Goal: Task Accomplishment & Management: Use online tool/utility

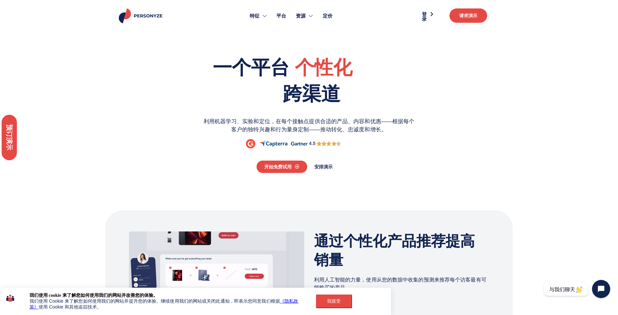
click at [281, 184] on section "一个平台 从事 个性化 优化 跨渠道 利用机器学习、实验和定位，在每个接触点提供合适的产品、内容和优惠——根据每个客户的独特兴趣和行为量身定制——推动转化、忠…" at bounding box center [309, 111] width 618 height 165
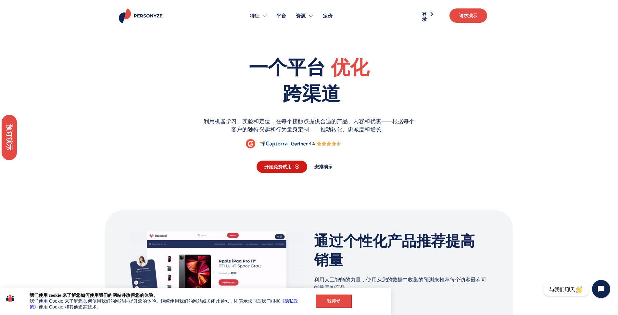
click at [283, 167] on font "开始免费试用" at bounding box center [277, 166] width 27 height 5
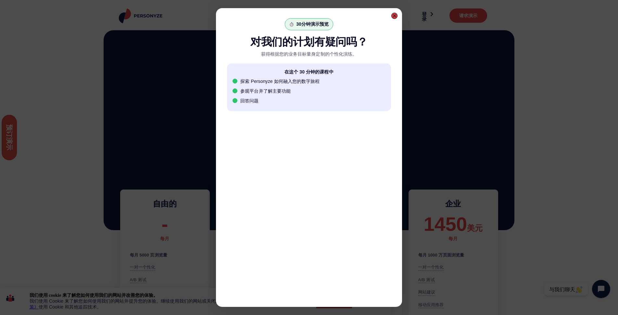
click at [393, 15] on div at bounding box center [394, 16] width 4 height 4
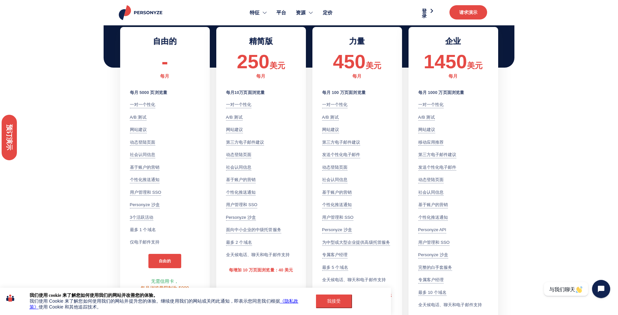
scroll to position [195, 0]
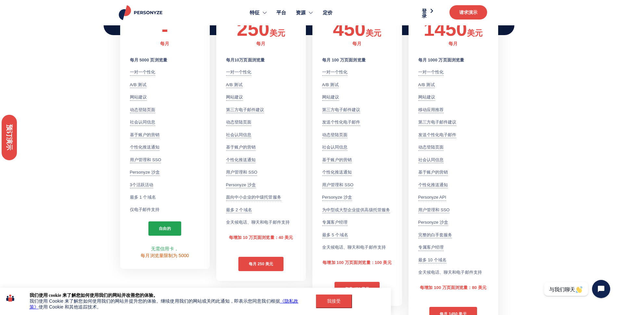
click at [167, 230] on font "自由的" at bounding box center [165, 228] width 12 height 5
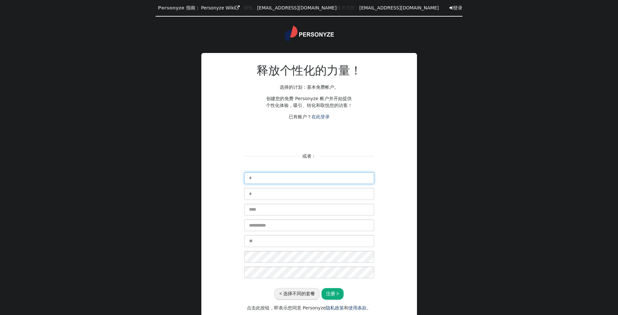
drag, startPoint x: 0, startPoint y: 0, endPoint x: 285, endPoint y: 177, distance: 335.3
click at [285, 177] on input "text" at bounding box center [309, 178] width 130 height 12
type input "***"
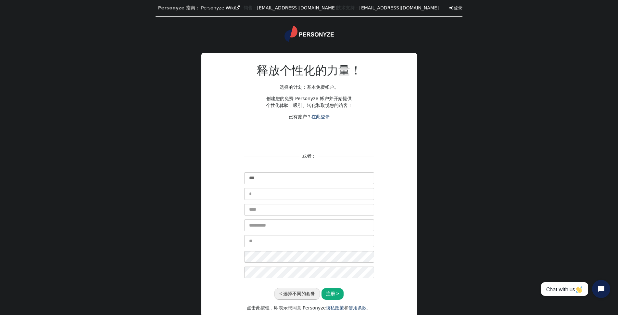
type input "****"
type input "**********"
click at [266, 212] on input "text" at bounding box center [309, 210] width 130 height 12
type input "*******"
click at [263, 241] on input "text" at bounding box center [309, 241] width 130 height 12
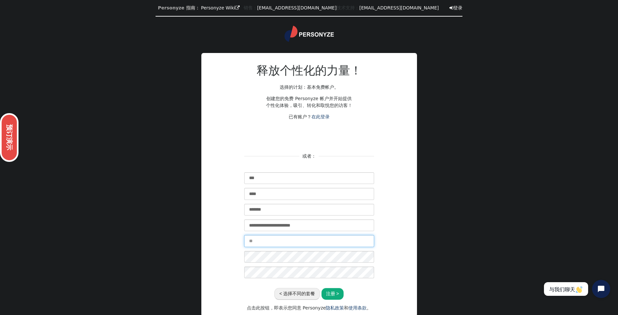
type input "**********"
click at [335, 293] on font "注册 >" at bounding box center [332, 293] width 13 height 5
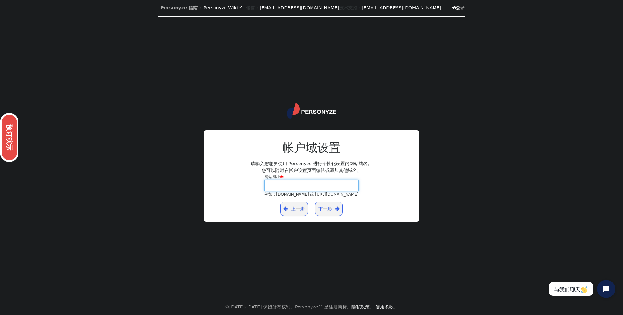
click at [292, 186] on input "网站网址  例如：yourdomain.com 或 https://yourblog.wordpress.com" at bounding box center [312, 186] width 94 height 12
type input "**********"
click at [332, 210] on link "下一步 " at bounding box center [329, 208] width 28 height 14
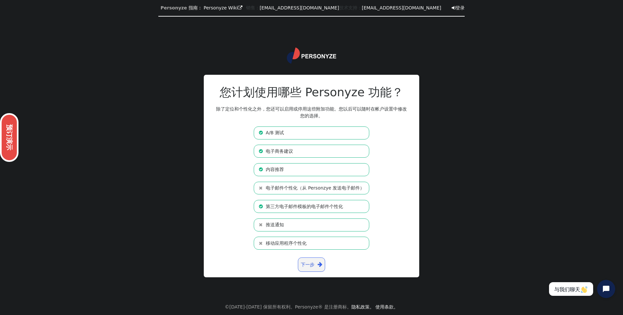
click at [314, 189] on font "电子邮件个性化（从 Personzye 发送电子邮件）" at bounding box center [315, 187] width 99 height 5
click at [312, 263] on font "下一步" at bounding box center [308, 264] width 14 height 5
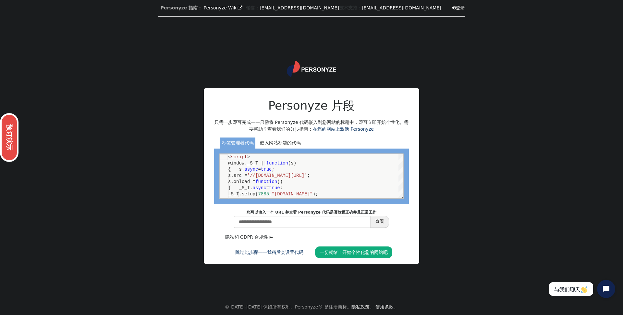
click at [285, 252] on font "跳过此步骤——我稍后会设置代码" at bounding box center [269, 251] width 68 height 5
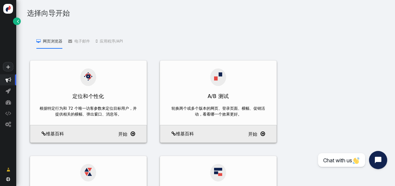
click at [370, 38] on menu " 网页浏览器   定位和个性 化   A/B 测试   产品推荐    内容推荐   电子邮件   电子邮件个性化    将产品推荐添加到第三方电子…" at bounding box center [205, 41] width 365 height 16
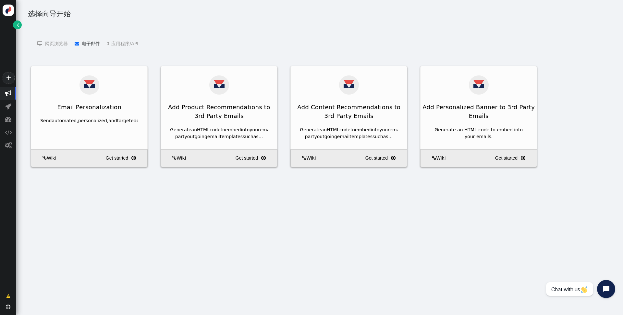
click at [95, 44] on font "电子邮件" at bounding box center [91, 43] width 18 height 5
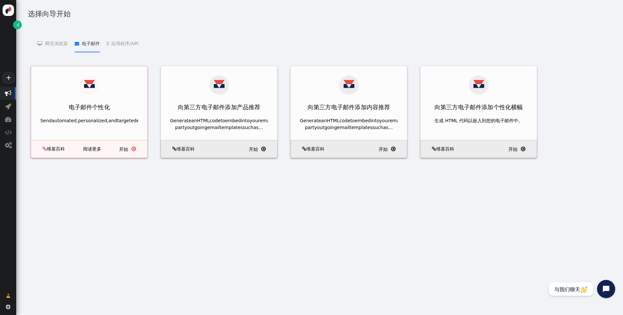
click at [111, 107] on div "电子邮件个性化" at bounding box center [89, 107] width 116 height 16
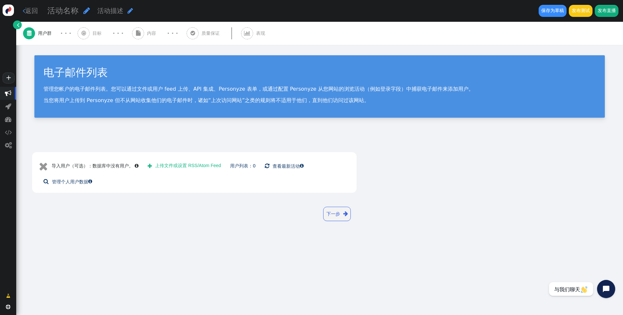
click at [337, 216] on font "下一步" at bounding box center [334, 213] width 14 height 5
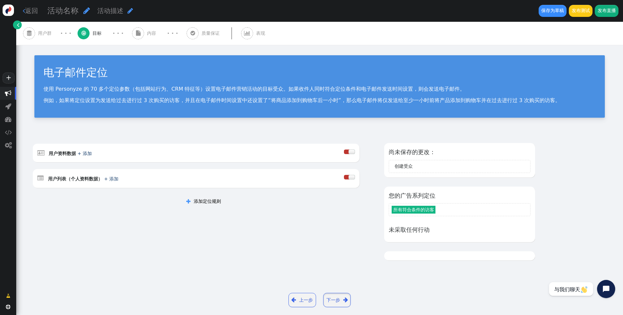
click at [340, 302] on link "下一步 " at bounding box center [337, 299] width 28 height 14
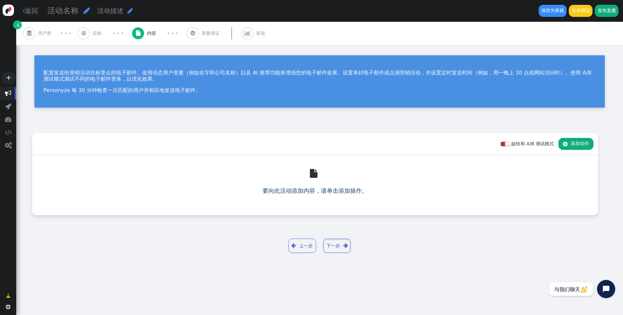
click at [342, 246] on link "下一步 " at bounding box center [337, 245] width 28 height 14
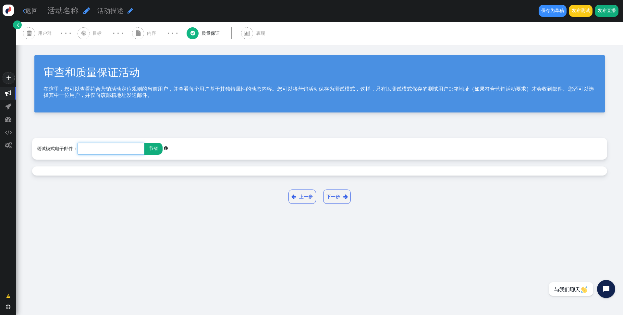
click at [127, 148] on input "text" at bounding box center [111, 149] width 67 height 12
type input "**********"
click at [155, 150] on font "节省" at bounding box center [153, 148] width 9 height 5
click at [153, 147] on font "节省" at bounding box center [153, 148] width 9 height 5
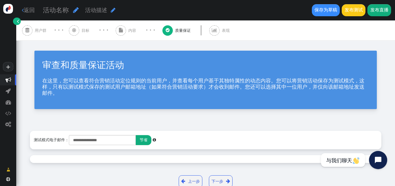
scroll to position [14, 0]
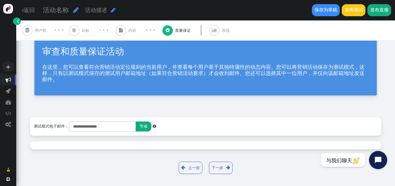
click at [220, 168] on link "下一步 " at bounding box center [221, 168] width 24 height 12
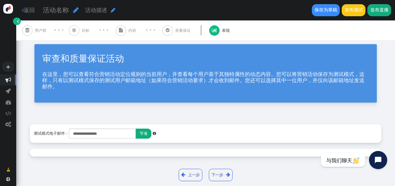
scroll to position [0, 0]
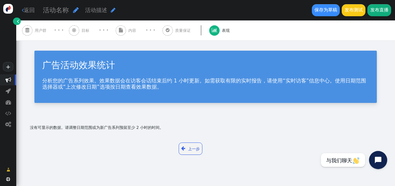
click at [355, 12] on font "发布测试" at bounding box center [353, 9] width 18 height 5
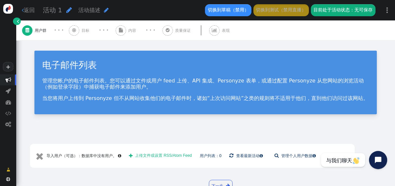
scroll to position [24, 0]
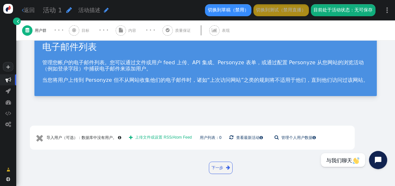
click at [385, 60] on div "电子邮件列表 管理您帐户的电子邮件列表。您可以通过文件或用户 feed 上传、API 集成、Personyze 表单，或通过配置 Personyze 从您网站…" at bounding box center [205, 66] width 378 height 88
click at [120, 30] on font "" at bounding box center [121, 30] width 4 height 5
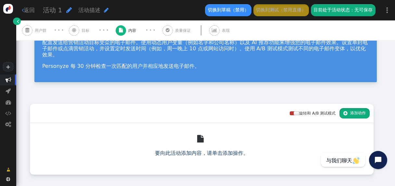
click at [350, 113] on font "添加动作" at bounding box center [358, 113] width 16 height 5
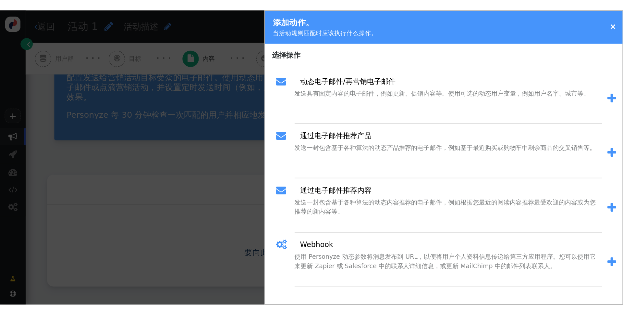
scroll to position [0, 0]
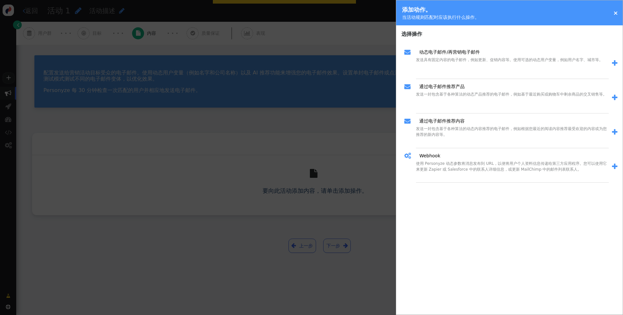
click at [614, 63] on font "" at bounding box center [615, 63] width 6 height 7
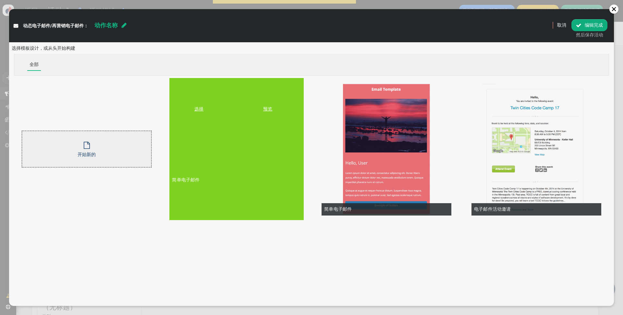
click at [251, 124] on td "预览" at bounding box center [266, 109] width 75 height 62
click at [200, 109] on font "选择" at bounding box center [198, 108] width 9 height 5
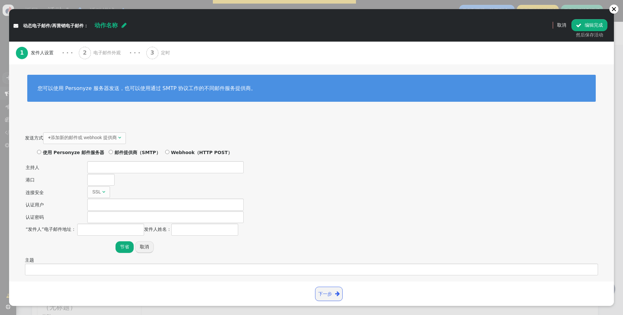
click at [80, 151] on font "使用 Personyze 邮件服务器" at bounding box center [73, 152] width 61 height 5
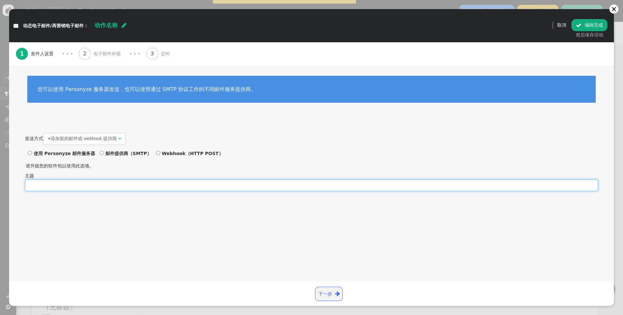
click at [143, 183] on input "text" at bounding box center [311, 185] width 573 height 12
type input "**********"
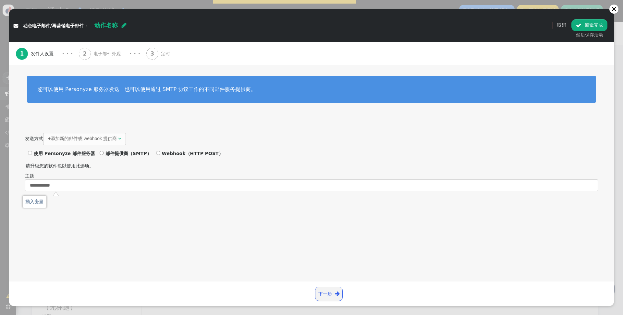
click at [331, 296] on font "下一步" at bounding box center [325, 293] width 14 height 5
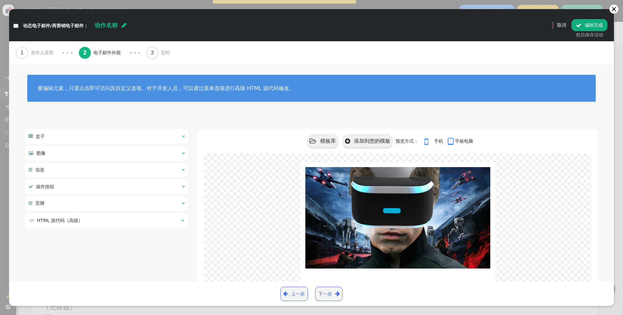
click at [331, 294] on font "下一步" at bounding box center [325, 293] width 14 height 5
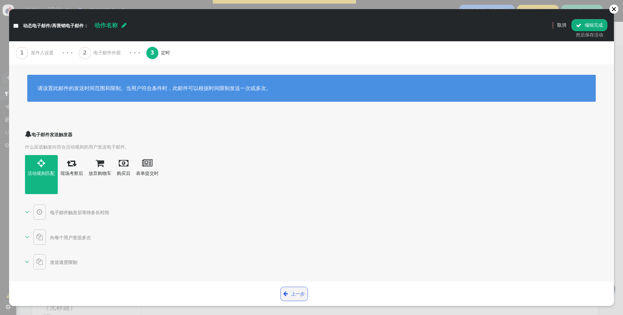
click at [28, 212] on font "" at bounding box center [27, 211] width 4 height 6
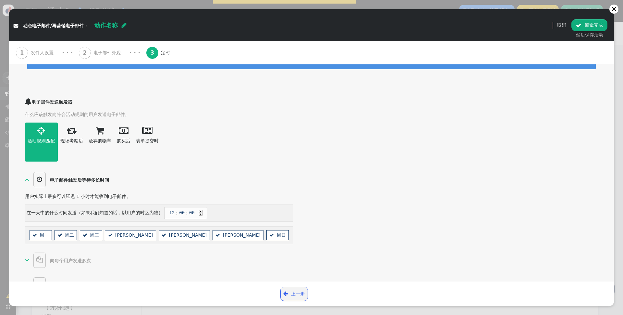
scroll to position [64, 0]
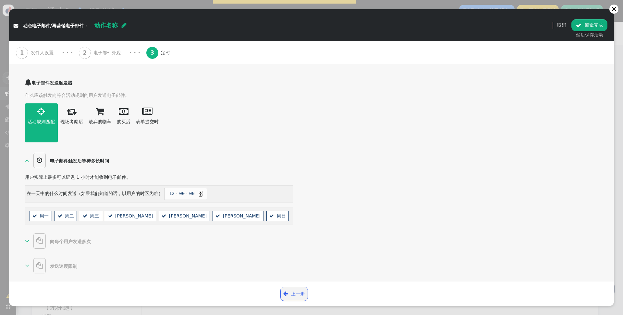
click at [27, 238] on font "" at bounding box center [27, 240] width 4 height 6
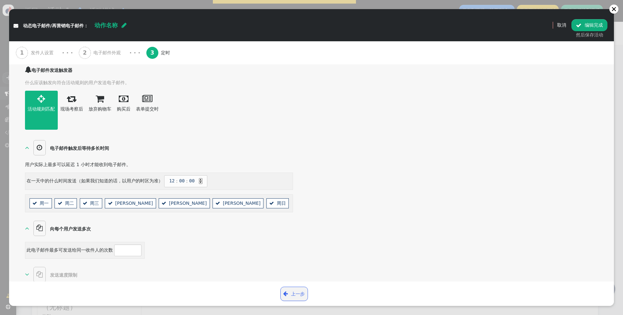
scroll to position [86, 0]
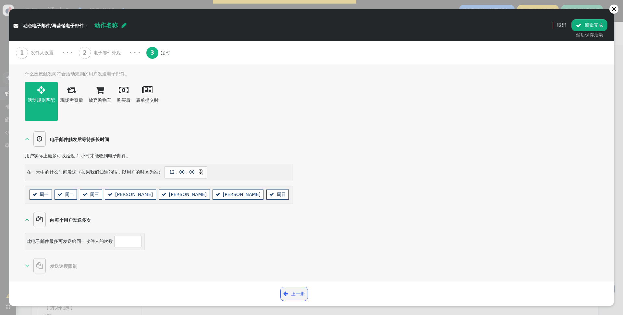
click at [26, 267] on font "" at bounding box center [27, 265] width 4 height 6
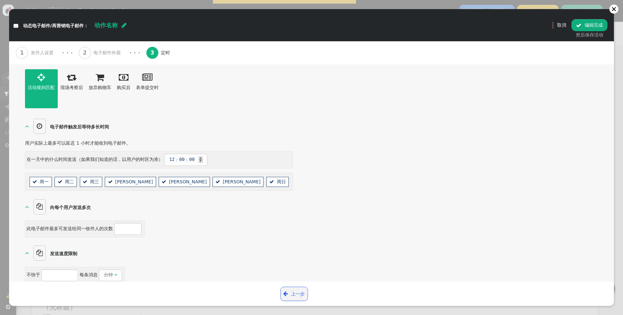
scroll to position [107, 0]
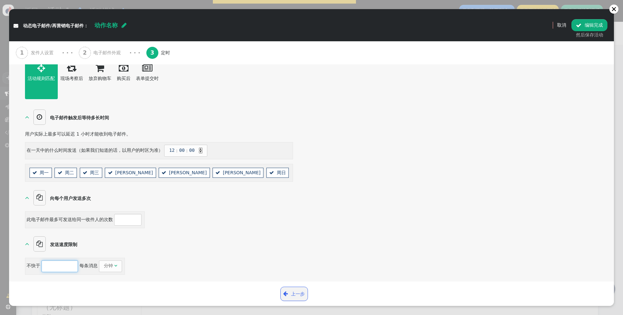
click at [61, 265] on input "***" at bounding box center [60, 266] width 36 height 12
type input "****"
click at [123, 218] on input "*" at bounding box center [127, 220] width 27 height 12
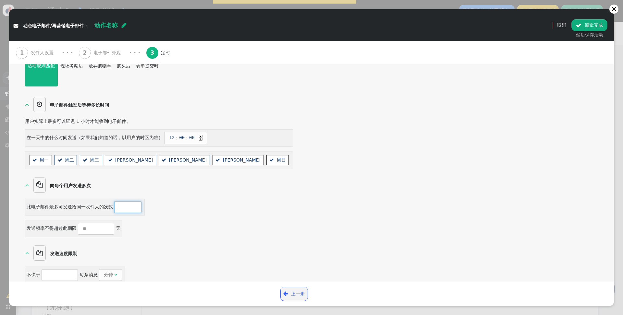
type input "**"
click at [103, 234] on input "number" at bounding box center [96, 228] width 36 height 12
type input "*"
click at [590, 26] on font "编辑完成" at bounding box center [594, 24] width 18 height 5
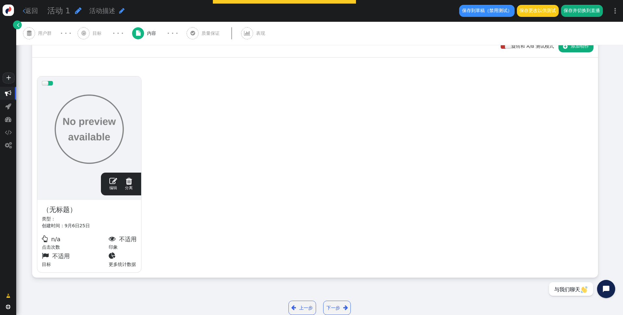
scroll to position [111, 0]
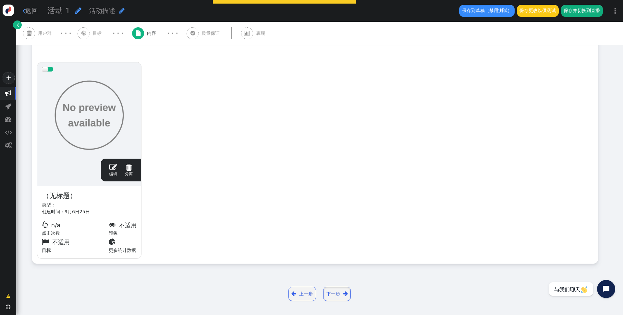
click at [337, 294] on font "下一步" at bounding box center [334, 293] width 14 height 5
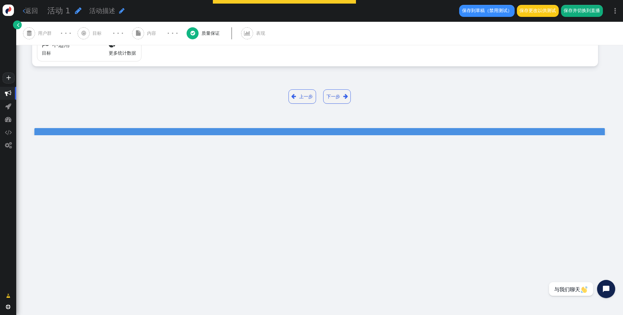
type input "**********"
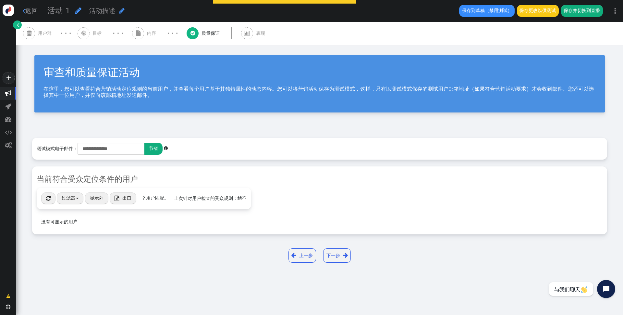
click at [154, 150] on font "节省" at bounding box center [153, 148] width 9 height 5
click at [133, 149] on input "**********" at bounding box center [111, 149] width 67 height 12
click at [159, 148] on button "节省" at bounding box center [153, 149] width 18 height 12
click at [154, 146] on font "节省" at bounding box center [153, 148] width 9 height 5
click at [155, 148] on font "节省" at bounding box center [153, 148] width 9 height 5
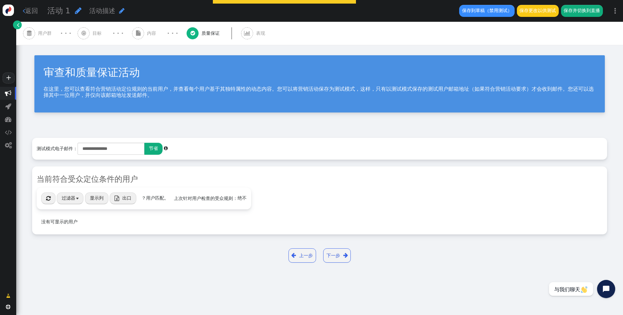
click at [155, 148] on font "节省" at bounding box center [153, 148] width 9 height 5
click at [590, 12] on font "保存并切换到直播" at bounding box center [582, 10] width 36 height 5
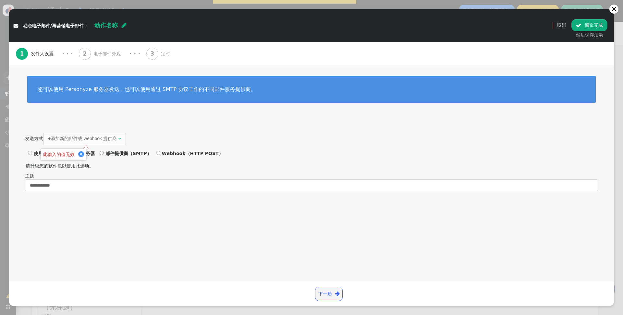
click at [110, 139] on font "添加新的邮件或 webhook 提供商" at bounding box center [84, 138] width 66 height 5
click at [176, 130] on div "发送方式 + 添加新的邮件或 webhook 提供商   使用 Personyze 邮件服务器 邮件提供商（SMTP） Webhook（HTTP POST…" at bounding box center [311, 156] width 605 height 70
click at [334, 297] on link "下一步 " at bounding box center [329, 293] width 28 height 14
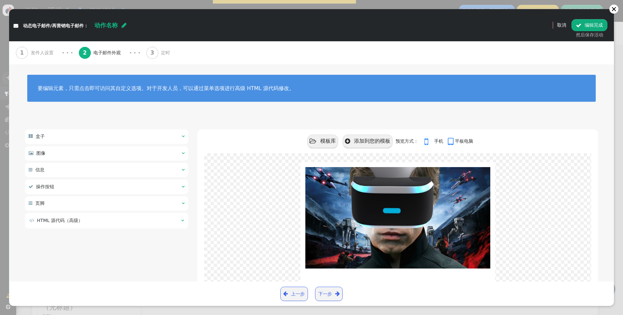
click at [333, 295] on link "下一步 " at bounding box center [329, 293] width 28 height 14
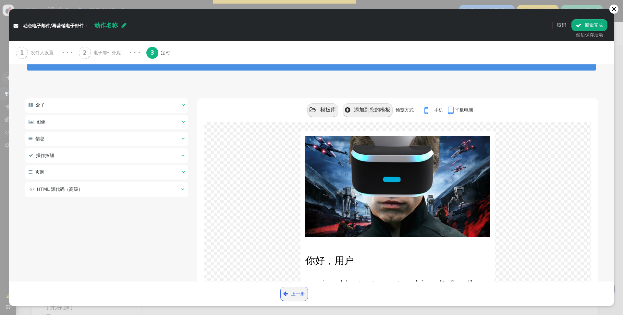
click at [333, 295] on div " 上一步 下一步 " at bounding box center [312, 293] width 596 height 15
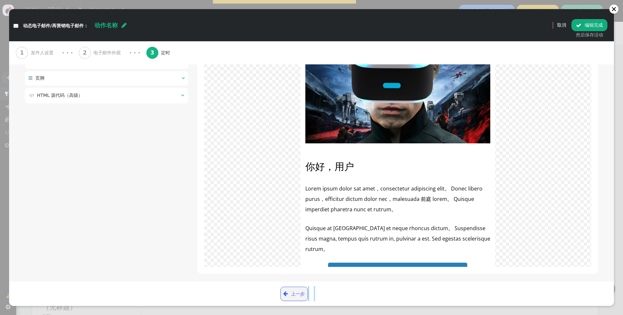
click at [333, 295] on div " 上一步 下一步 " at bounding box center [312, 293] width 596 height 15
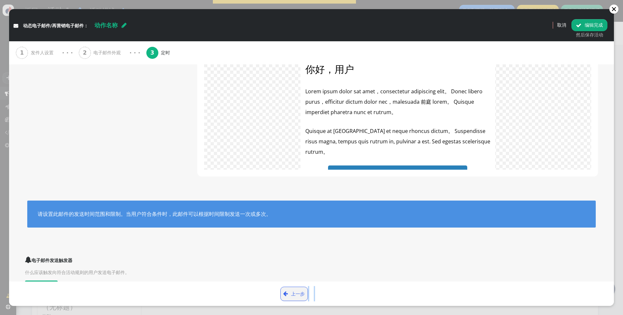
click at [333, 295] on div " 上一步 下一步 " at bounding box center [312, 293] width 596 height 15
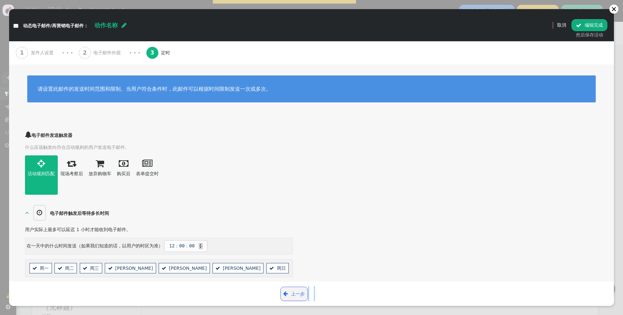
click at [333, 295] on div " 上一步 下一步 " at bounding box center [312, 293] width 596 height 15
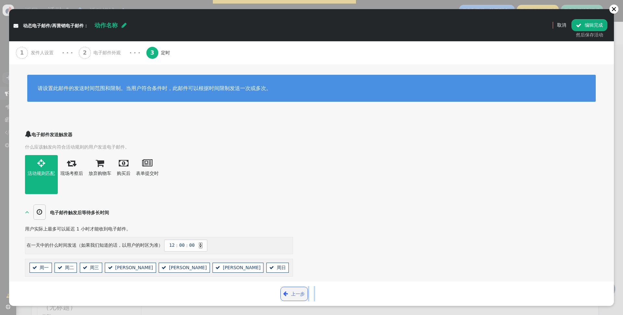
click at [333, 295] on div " 上一步 下一步 " at bounding box center [312, 293] width 596 height 15
click at [598, 26] on font "编辑完成" at bounding box center [594, 24] width 18 height 5
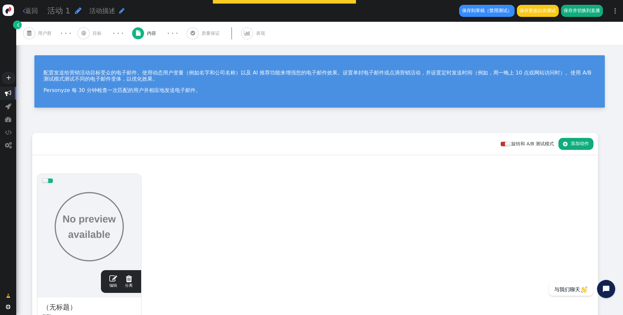
scroll to position [111, 0]
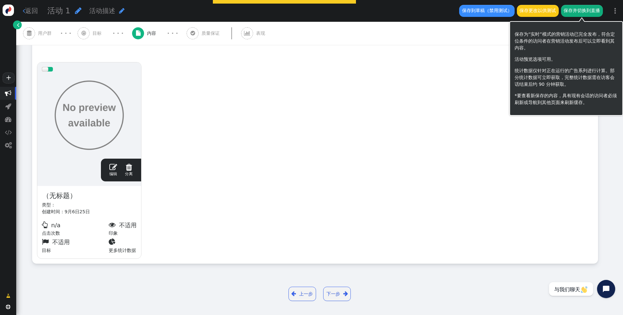
click at [587, 13] on font "保存并切换到直播" at bounding box center [582, 10] width 36 height 5
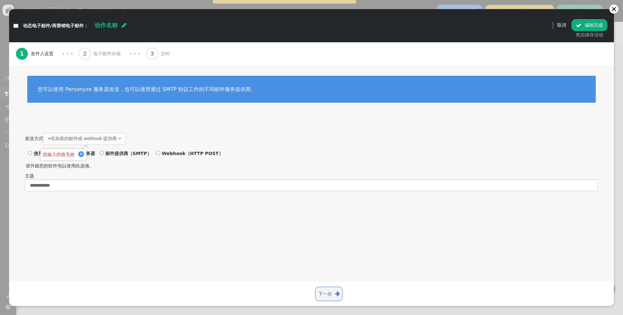
click at [117, 141] on font "添加新的邮件或 webhook 提供商" at bounding box center [84, 138] width 66 height 5
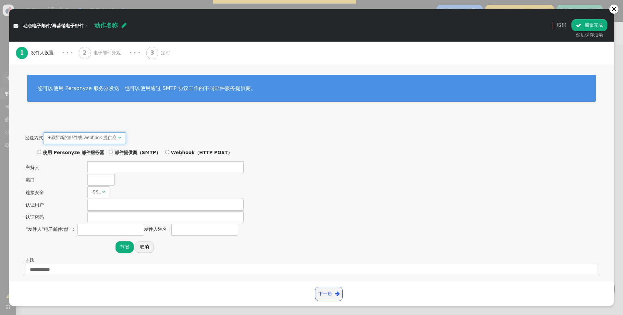
click at [72, 151] on font "使用 Personyze 邮件服务器" at bounding box center [73, 152] width 61 height 5
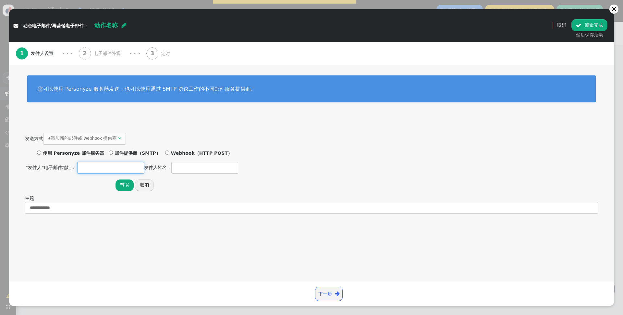
click at [98, 168] on input "text" at bounding box center [110, 168] width 67 height 12
paste input "**********"
type input "**********"
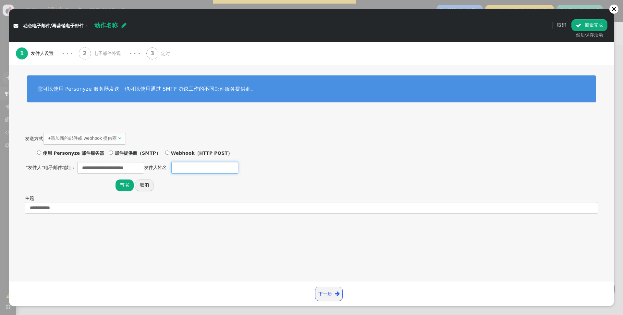
click at [198, 167] on input "text" at bounding box center [204, 168] width 67 height 12
type input "******"
click at [124, 187] on font "节省" at bounding box center [124, 184] width 9 height 5
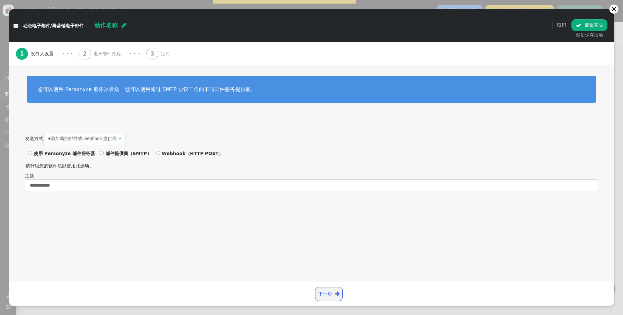
click at [320, 291] on font "下一步" at bounding box center [325, 293] width 14 height 5
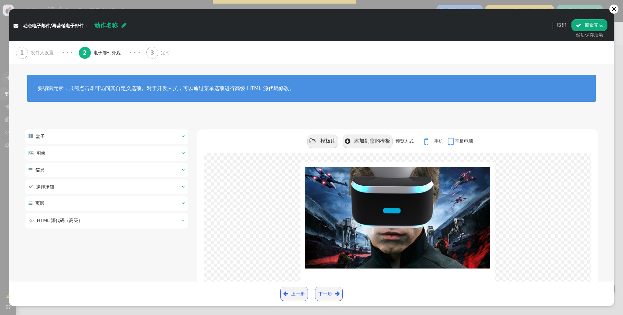
click at [321, 291] on font "下一步" at bounding box center [325, 293] width 14 height 5
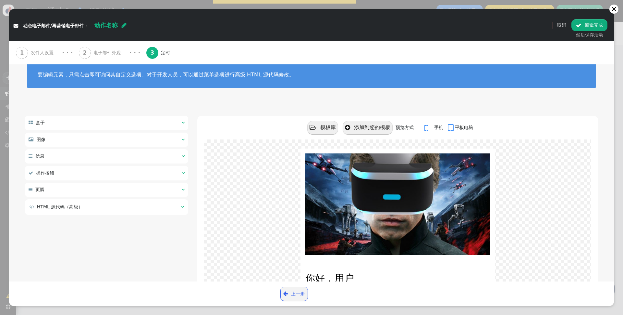
click at [321, 291] on div " 上一步 下一步 " at bounding box center [312, 293] width 596 height 15
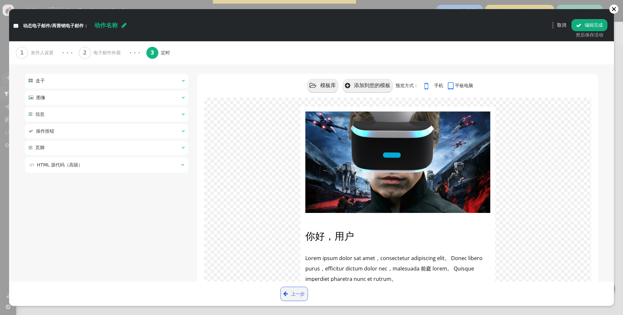
click at [321, 291] on div " 上一步 下一步 " at bounding box center [312, 293] width 596 height 15
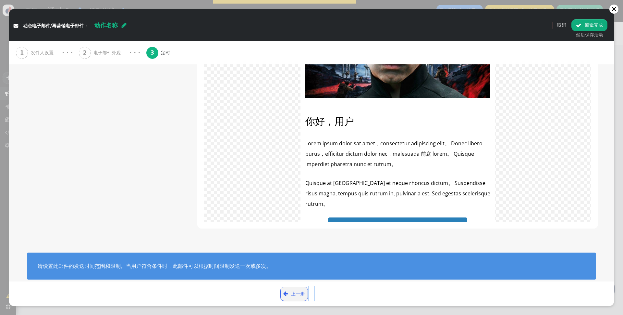
drag, startPoint x: 321, startPoint y: 291, endPoint x: 578, endPoint y: 66, distance: 342.5
click at [321, 291] on div " 上一步 下一步 " at bounding box center [312, 293] width 596 height 15
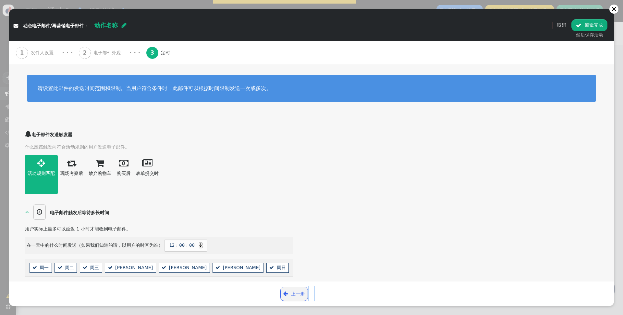
click at [588, 24] on font "编辑完成" at bounding box center [594, 24] width 18 height 5
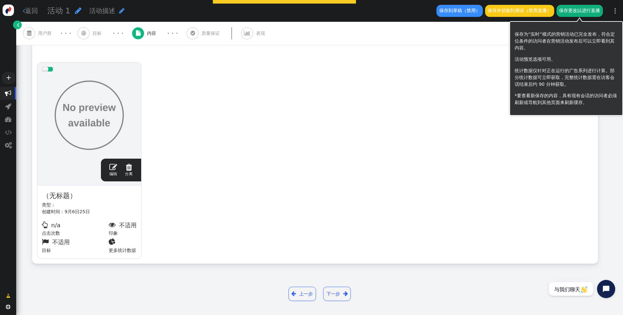
click at [587, 12] on font "保存更改以进行直播" at bounding box center [579, 10] width 41 height 5
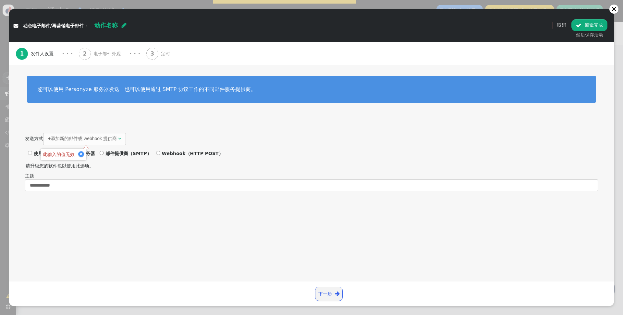
click at [108, 138] on font "添加新的邮件或 webhook 提供商" at bounding box center [84, 138] width 66 height 5
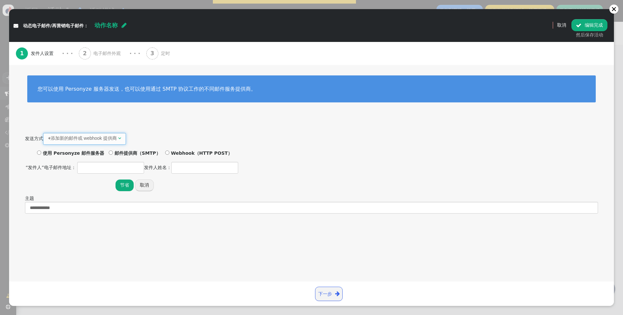
click at [89, 152] on font "使用 Personyze 邮件服务器" at bounding box center [73, 152] width 61 height 5
click at [180, 155] on font "Webhook（HTTP POST）" at bounding box center [201, 152] width 61 height 5
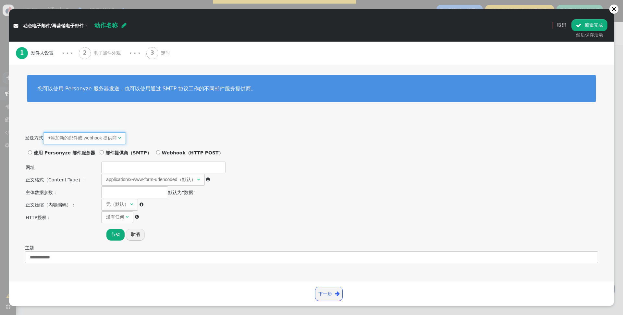
click at [74, 154] on font "使用 Personyze 邮件服务器" at bounding box center [64, 152] width 61 height 5
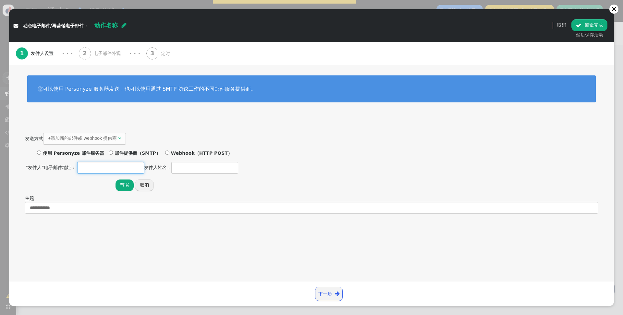
click at [104, 166] on input "text" at bounding box center [110, 168] width 67 height 12
paste input "**********"
type input "**********"
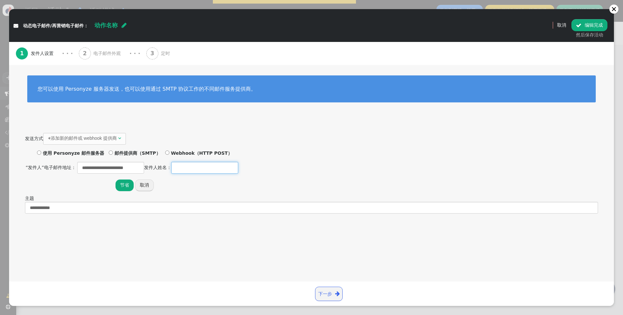
click at [194, 166] on input "text" at bounding box center [204, 168] width 67 height 12
type input "*******"
click at [123, 185] on font "节省" at bounding box center [124, 184] width 9 height 5
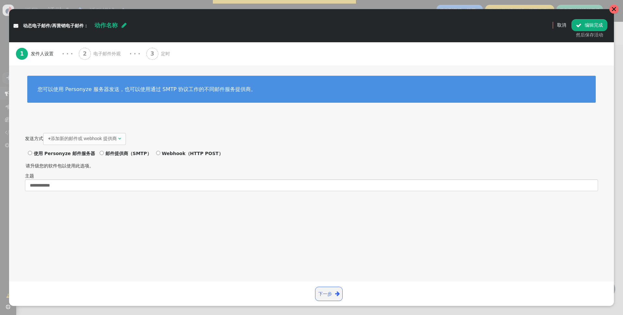
click at [615, 10] on div at bounding box center [614, 8] width 5 height 5
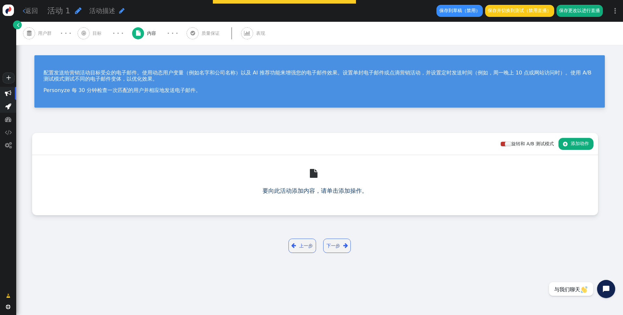
click at [9, 105] on font "" at bounding box center [8, 106] width 6 height 6
